Goal: Information Seeking & Learning: Learn about a topic

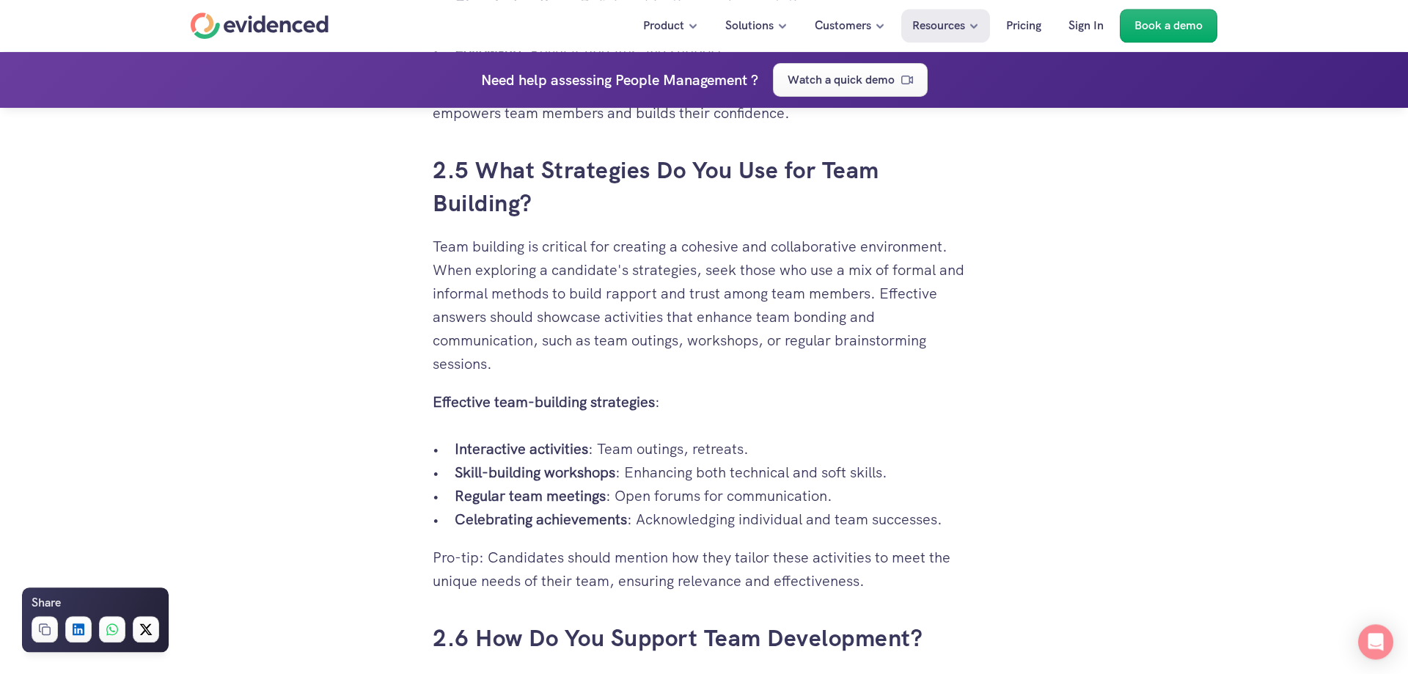
scroll to position [4338, 0]
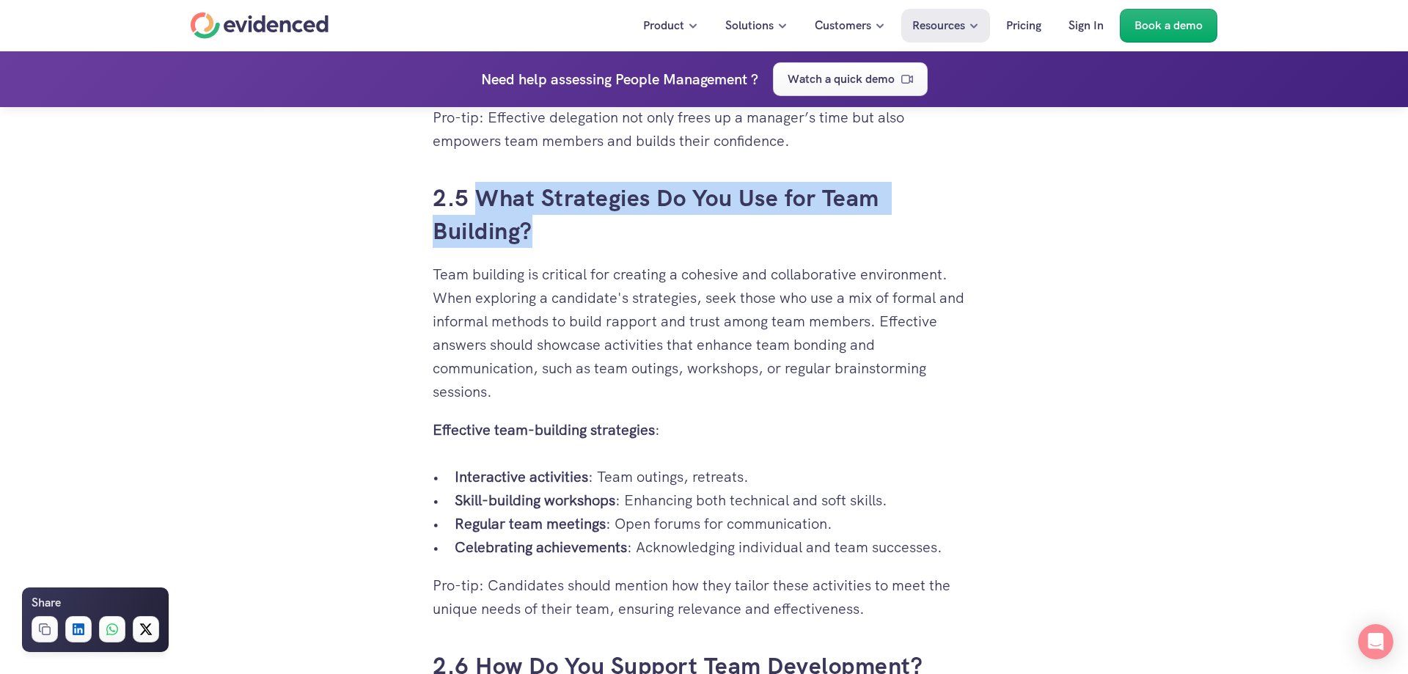
drag, startPoint x: 480, startPoint y: 196, endPoint x: 532, endPoint y: 228, distance: 61.2
click at [532, 228] on h3 "2.5 What Strategies Do You Use for Team Building?" at bounding box center [704, 215] width 543 height 66
copy h3 "What Strategies Do You Use for Team Building?"
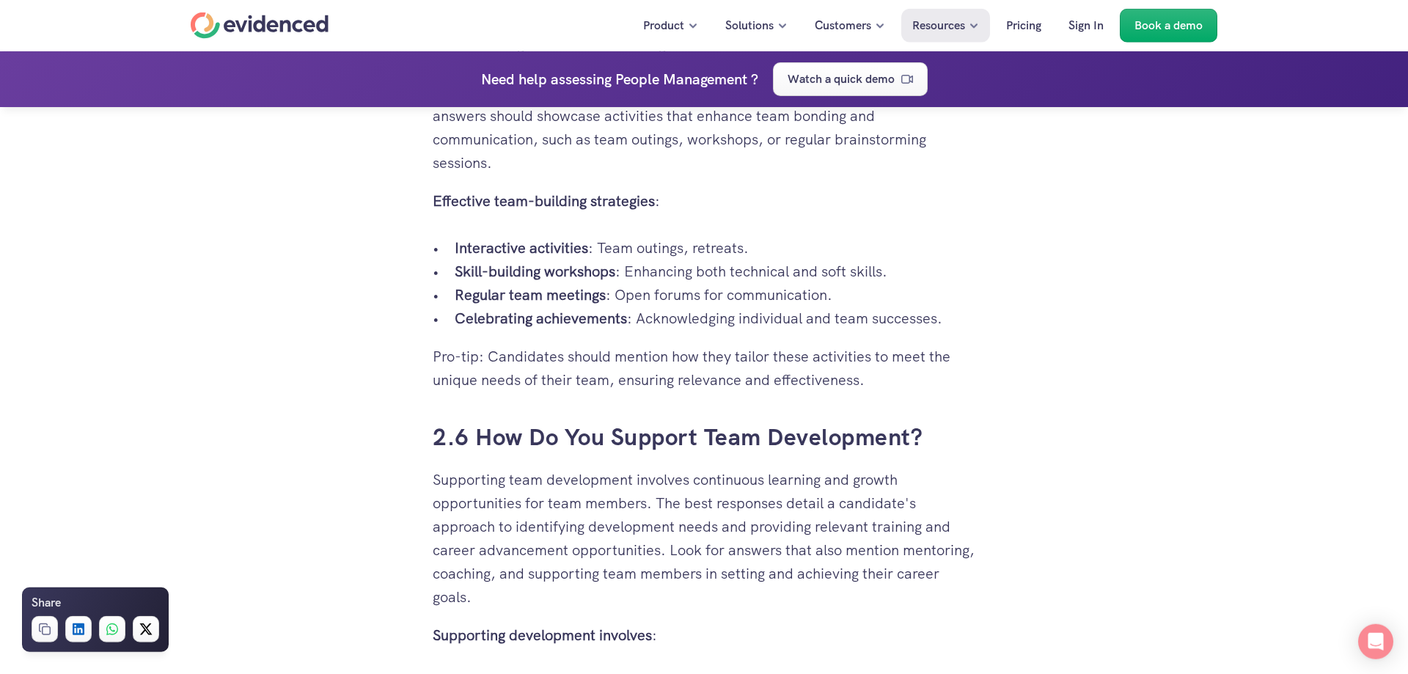
scroll to position [4562, 0]
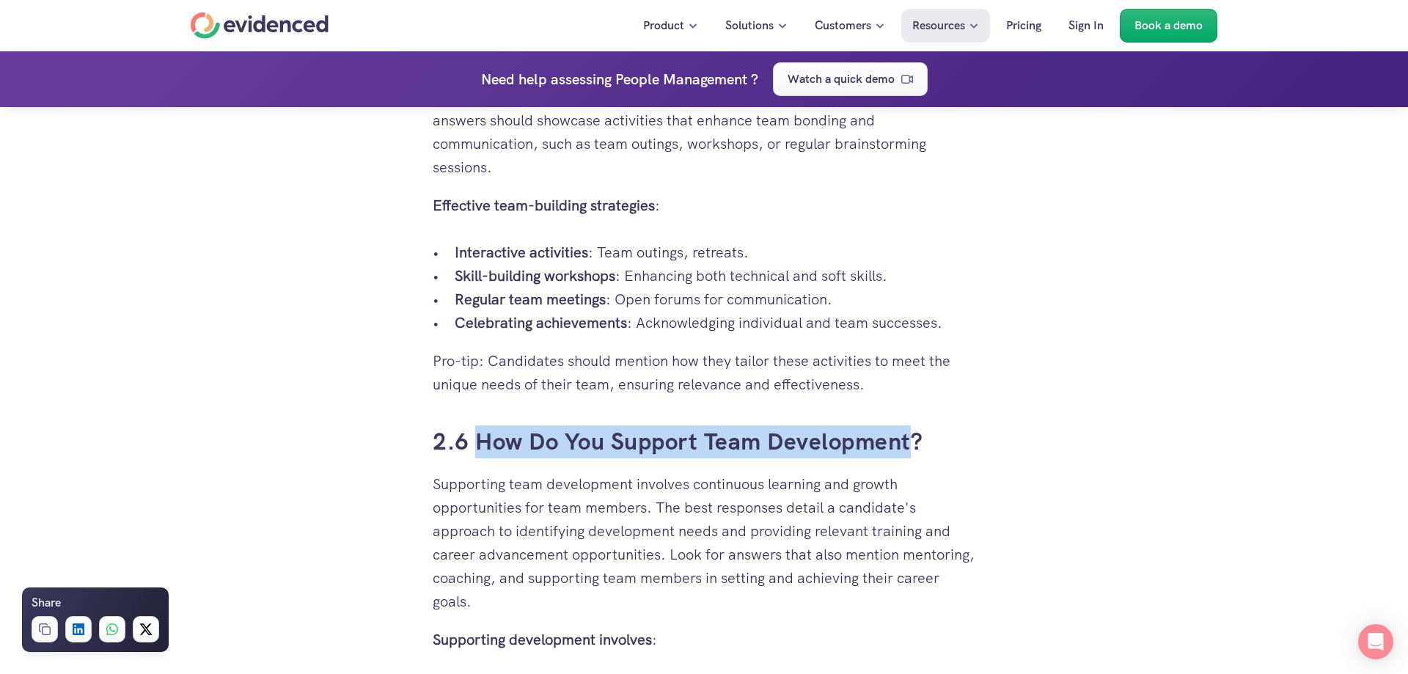
drag, startPoint x: 913, startPoint y: 445, endPoint x: 482, endPoint y: 448, distance: 431.2
click at [482, 448] on h3 "2.6 How Do You Support Team Development?" at bounding box center [704, 441] width 543 height 33
copy h3 "How Do You Support Team Development"
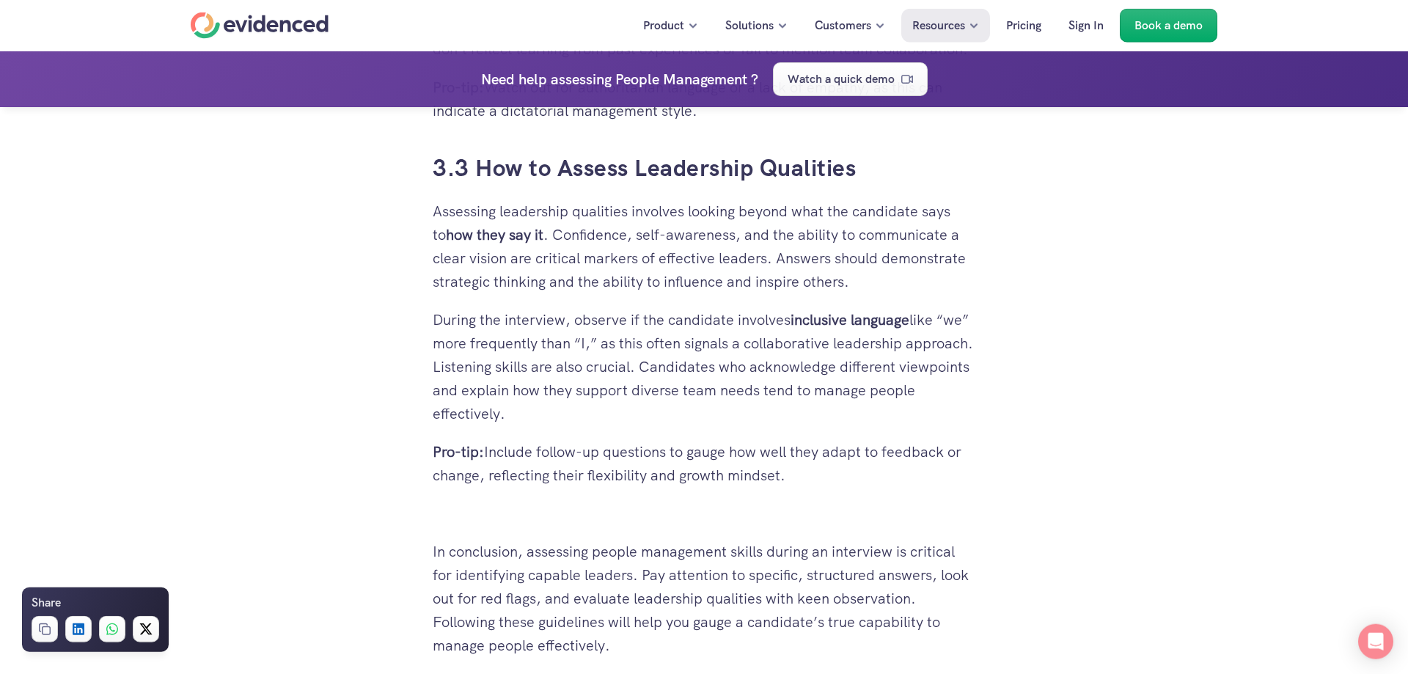
scroll to position [6581, 0]
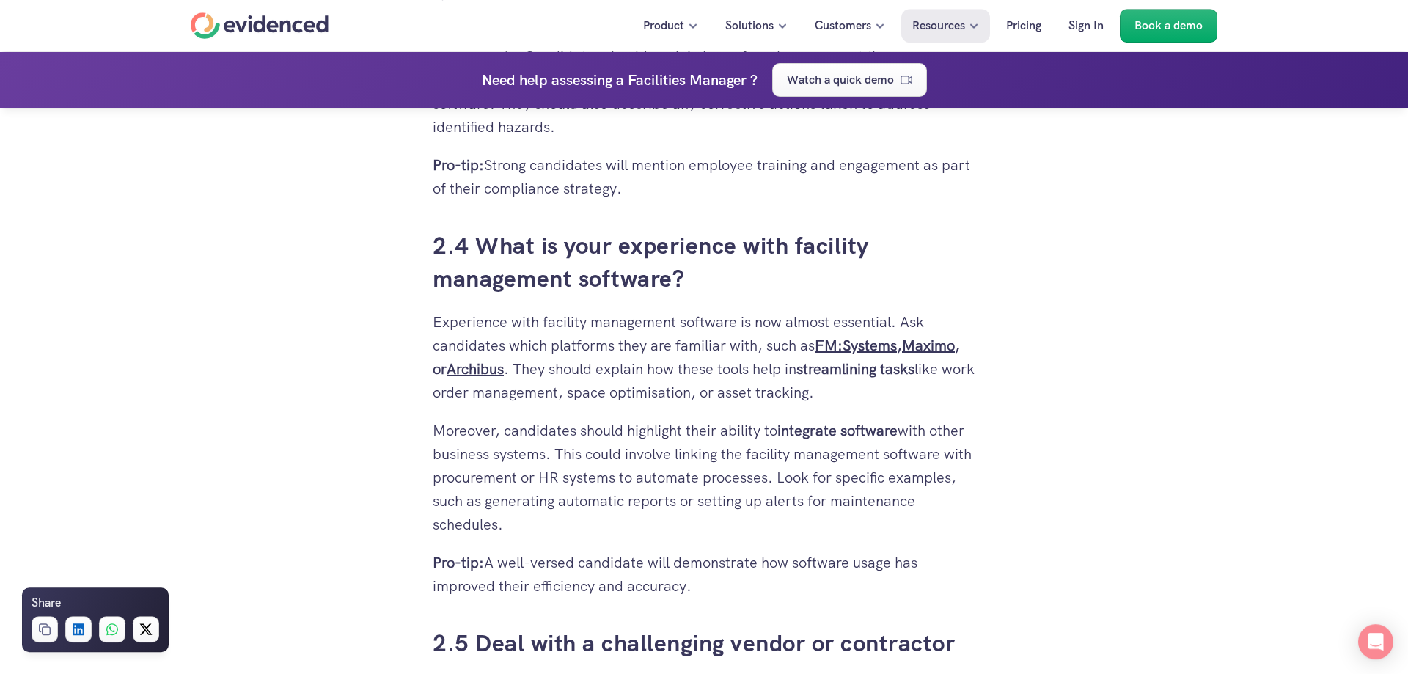
scroll to position [3590, 0]
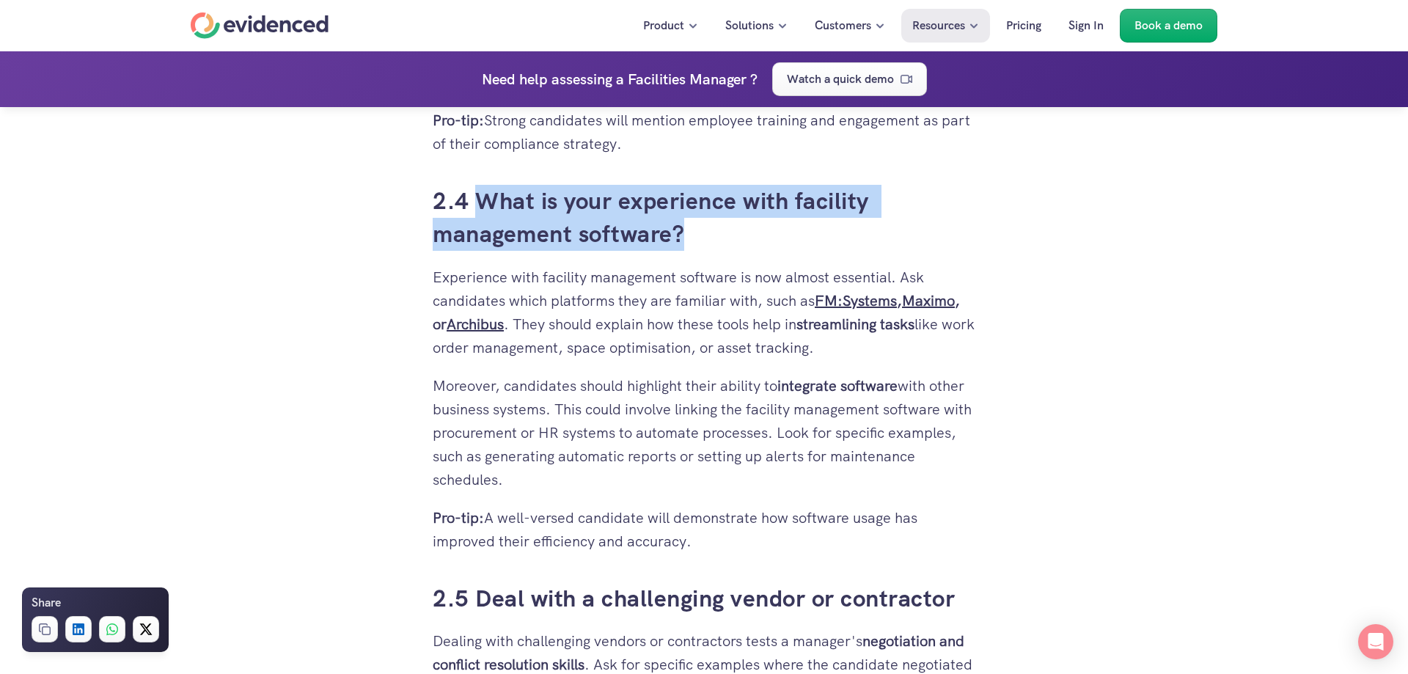
drag, startPoint x: 474, startPoint y: 172, endPoint x: 696, endPoint y: 210, distance: 225.3
click at [696, 210] on h3 "2.4 What is your experience with facility management software?" at bounding box center [704, 218] width 543 height 66
copy h3 "What is your experience with facility management software?"
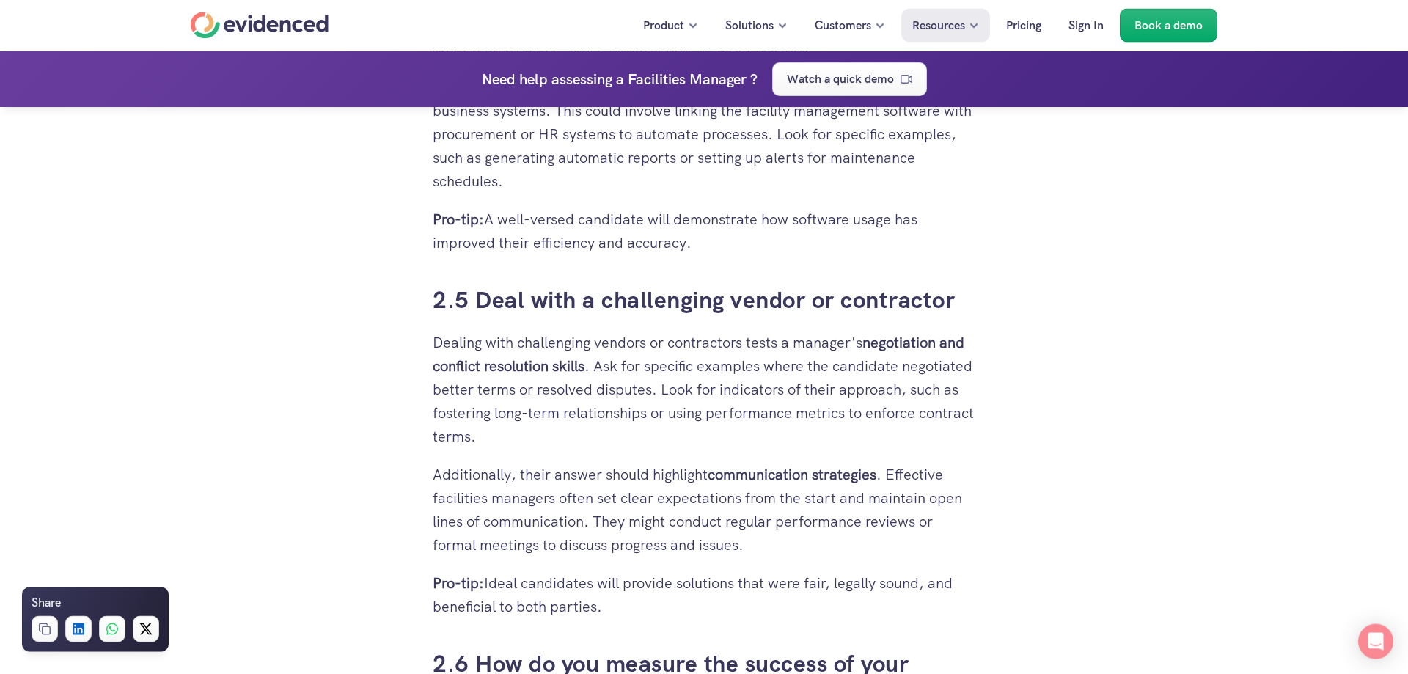
scroll to position [3889, 0]
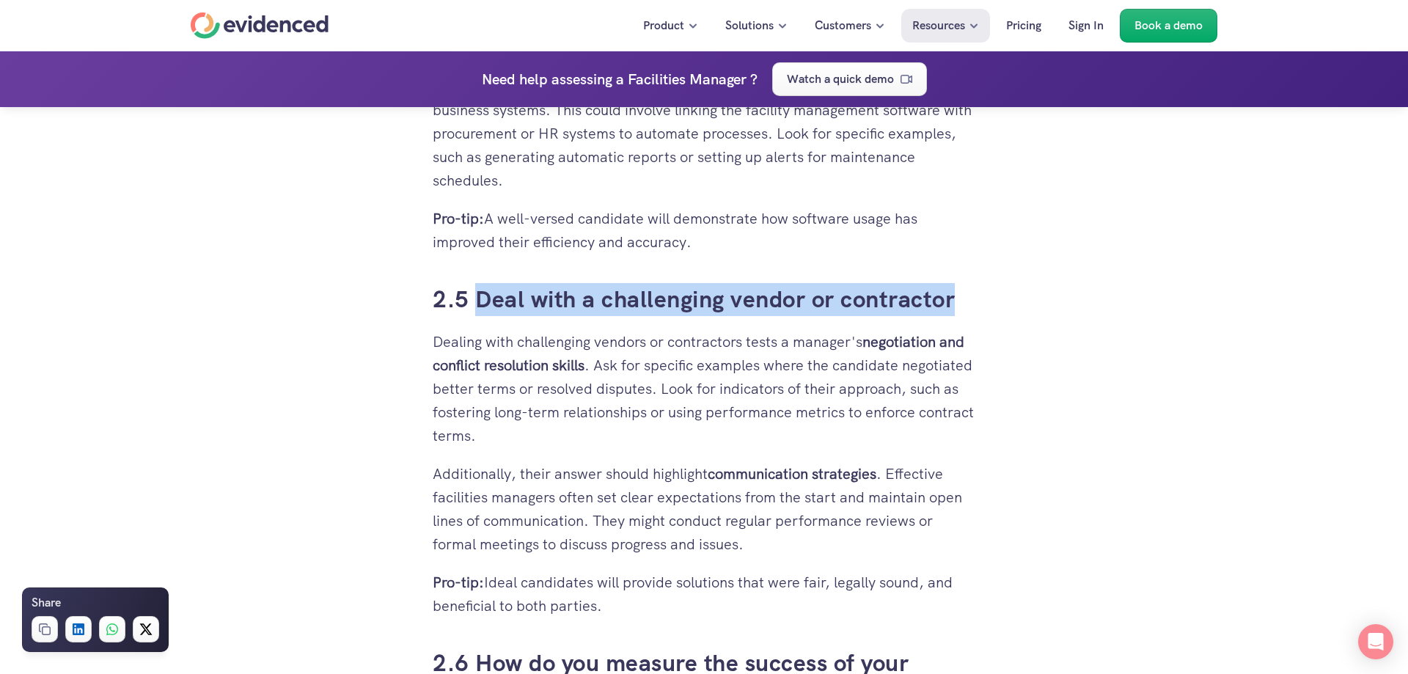
drag, startPoint x: 481, startPoint y: 273, endPoint x: 955, endPoint y: 279, distance: 473.7
click at [955, 283] on h3 "2.5 Deal with a challenging vendor or contractor" at bounding box center [704, 299] width 543 height 33
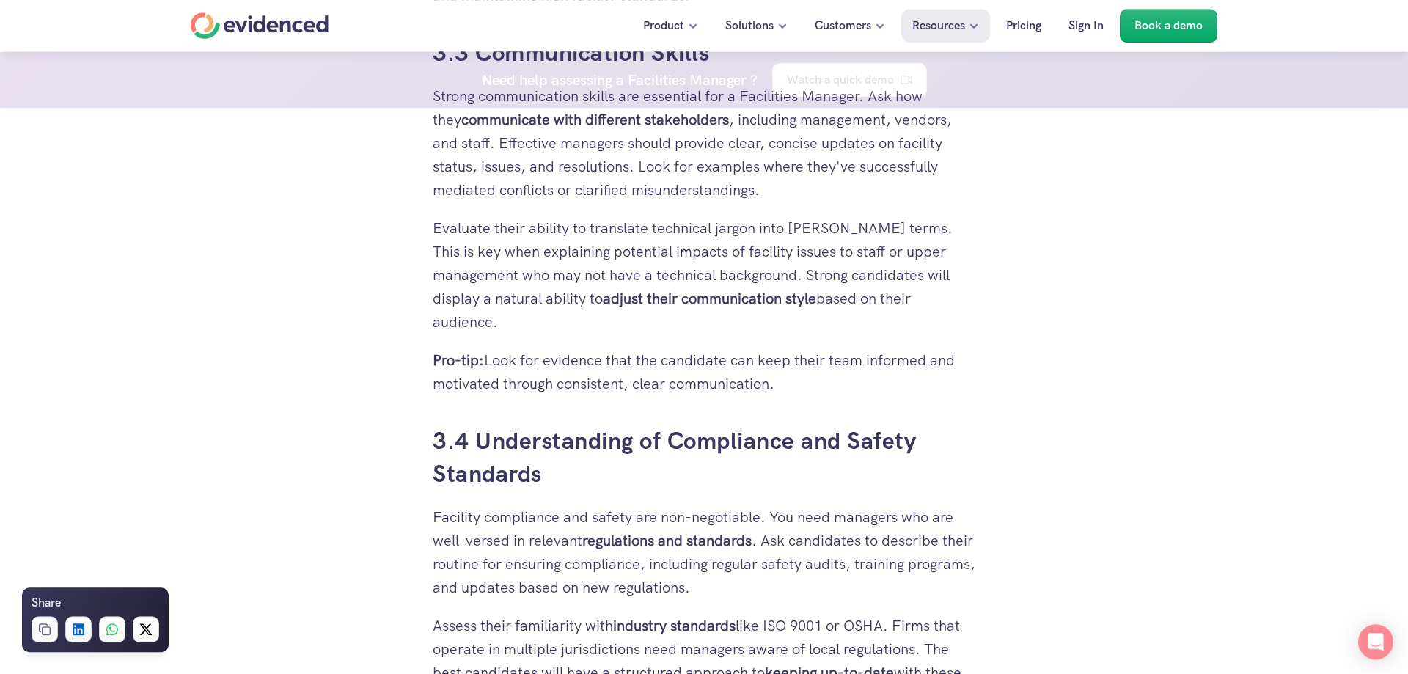
scroll to position [5609, 0]
